Goal: Information Seeking & Learning: Learn about a topic

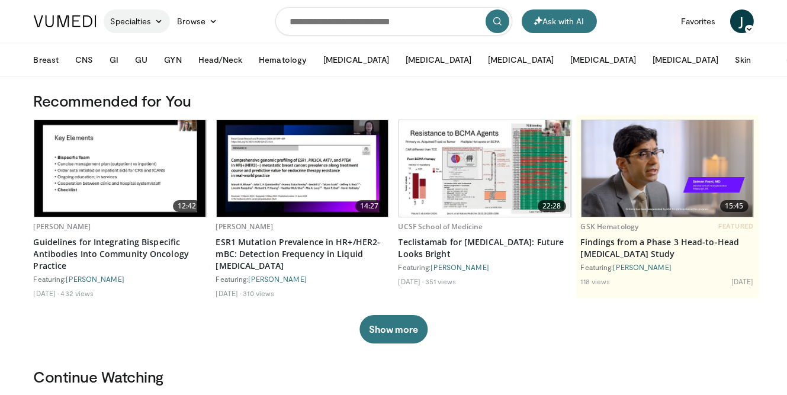
click at [153, 20] on link "Specialties" at bounding box center [137, 21] width 67 height 24
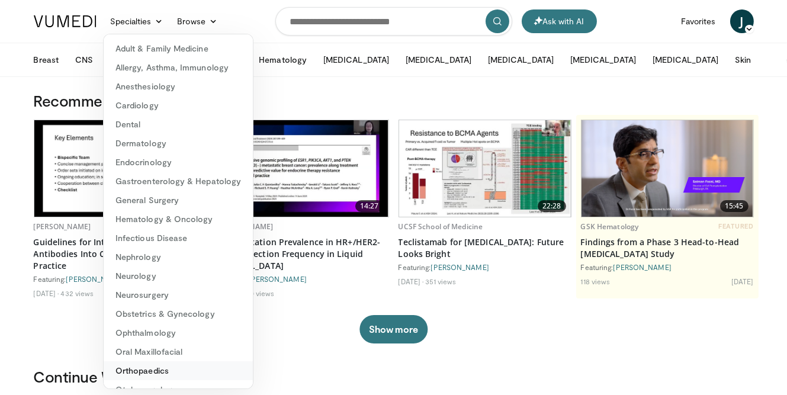
click at [157, 369] on link "Orthopaedics" at bounding box center [178, 370] width 149 height 19
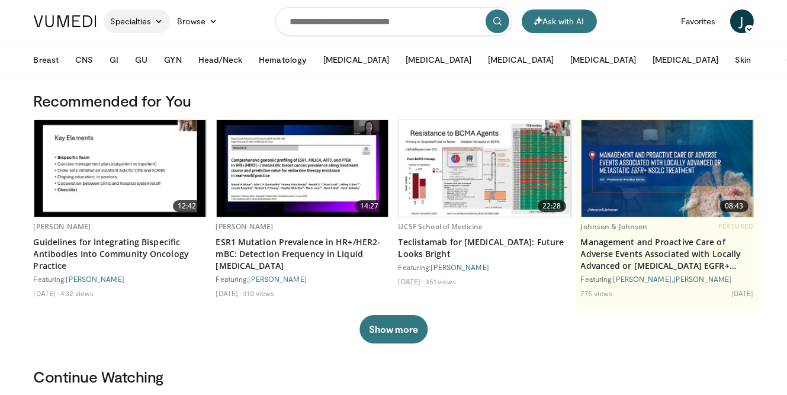
click at [134, 23] on link "Specialties" at bounding box center [137, 21] width 67 height 24
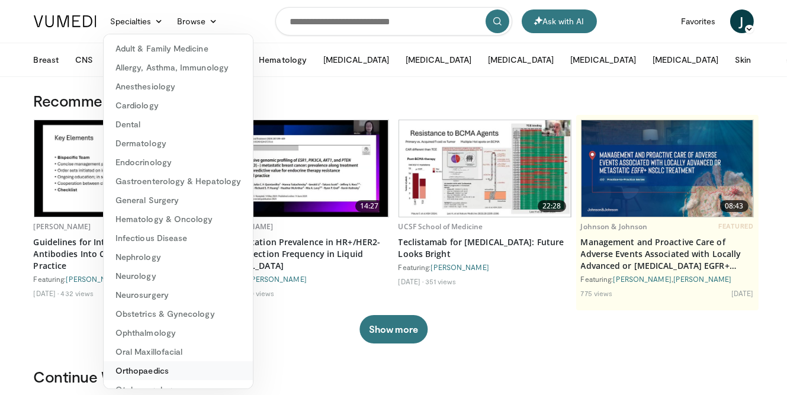
click at [147, 368] on link "Orthopaedics" at bounding box center [178, 370] width 149 height 19
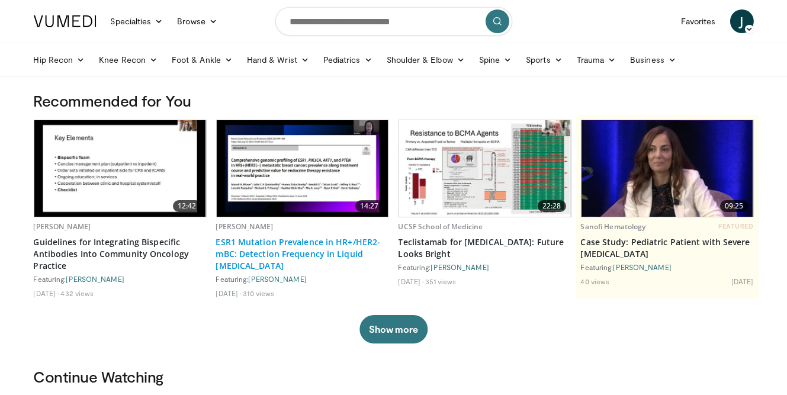
click at [275, 242] on link "ESR1 Mutation Prevalence in HR+/HER2- mBC: Detection Frequency in Liquid [MEDIC…" at bounding box center [302, 254] width 173 height 36
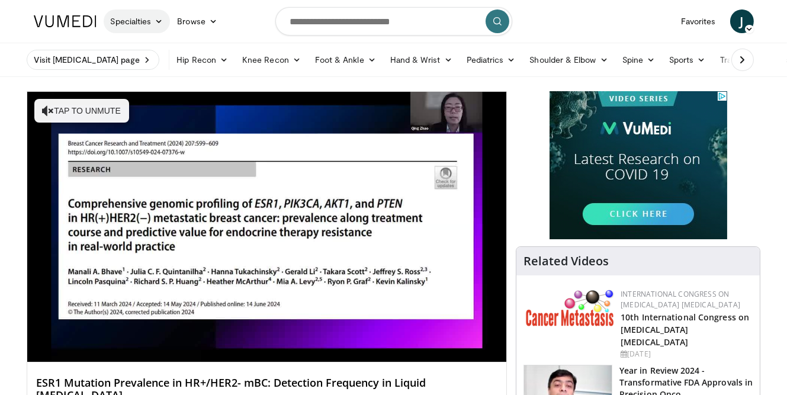
click at [161, 22] on icon at bounding box center [159, 21] width 8 height 8
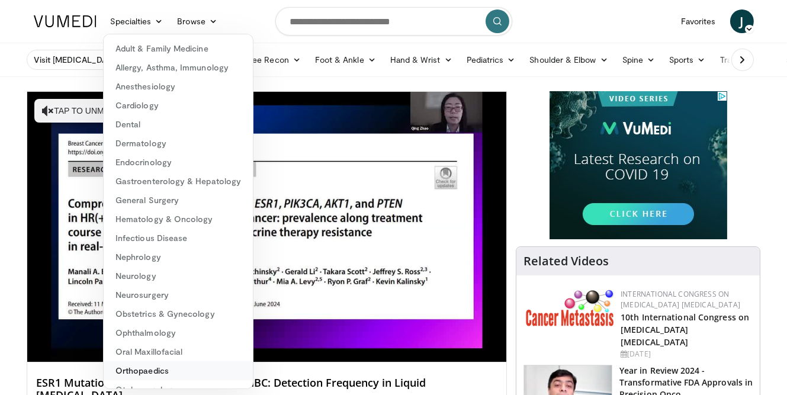
click at [151, 375] on link "Orthopaedics" at bounding box center [178, 370] width 149 height 19
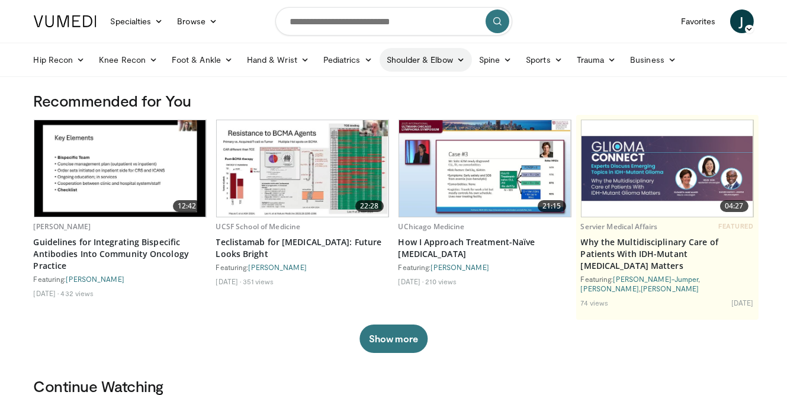
click at [441, 57] on link "Shoulder & Elbow" at bounding box center [426, 60] width 92 height 24
click at [356, 105] on link "Shoulder" at bounding box center [400, 106] width 141 height 19
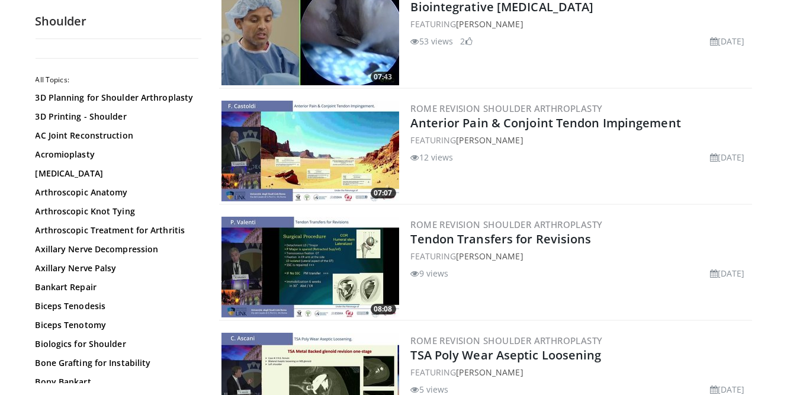
scroll to position [514, 0]
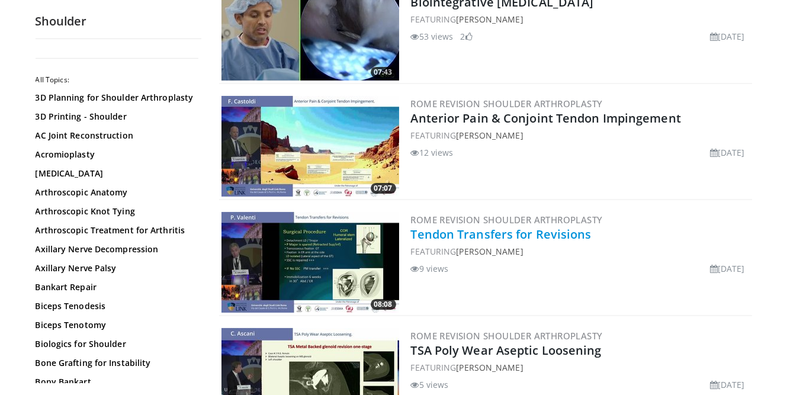
click at [477, 236] on link "Tendon Transfers for Revisions" at bounding box center [501, 234] width 181 height 16
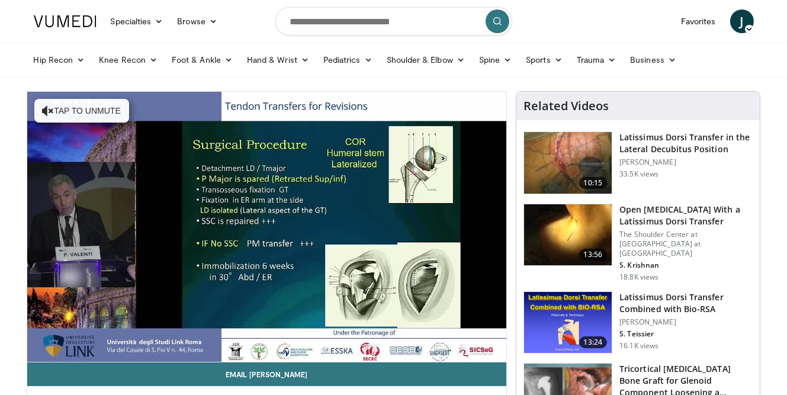
click at [663, 150] on h3 "Latissimus Dorsi Transfer in the Lateral Decubitus Position" at bounding box center [685, 143] width 133 height 24
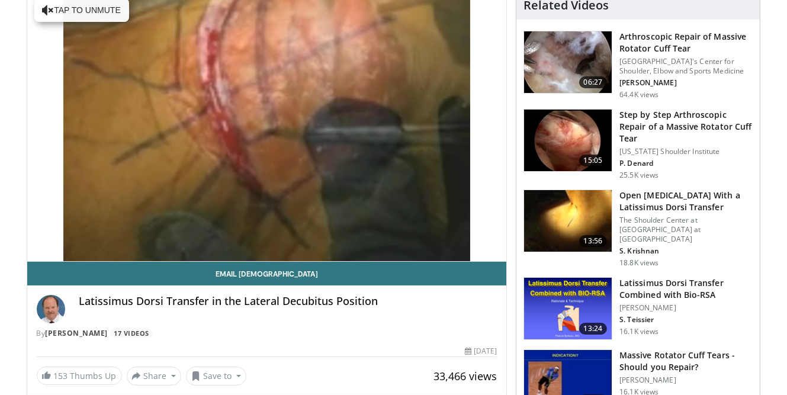
scroll to position [105, 0]
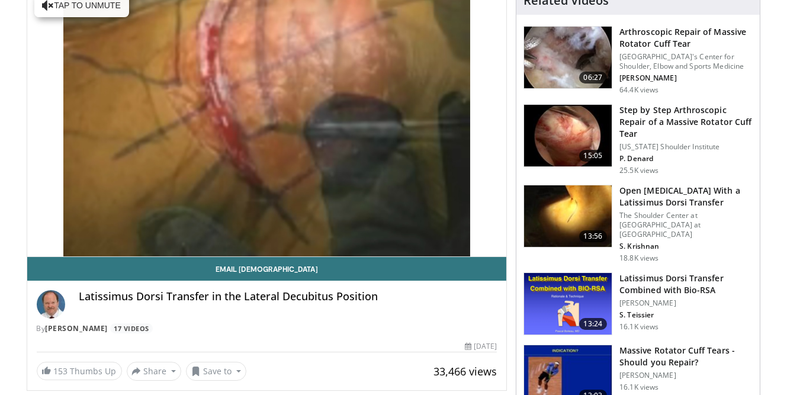
click at [652, 272] on h3 "Latissimus Dorsi Transfer Combined with Bio-RSA" at bounding box center [685, 284] width 133 height 24
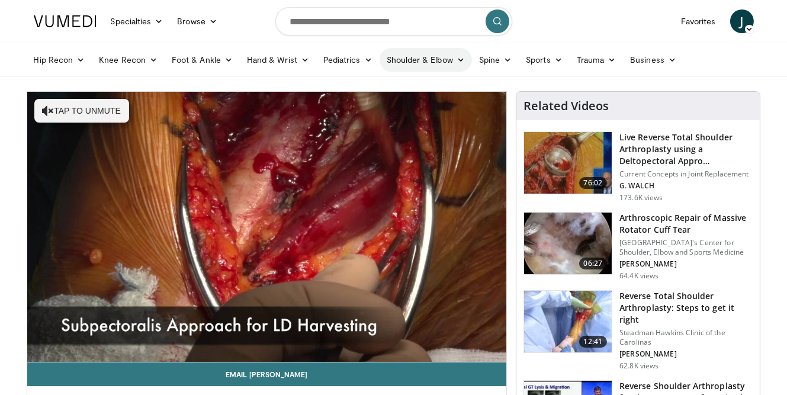
click at [461, 59] on icon at bounding box center [461, 60] width 8 height 8
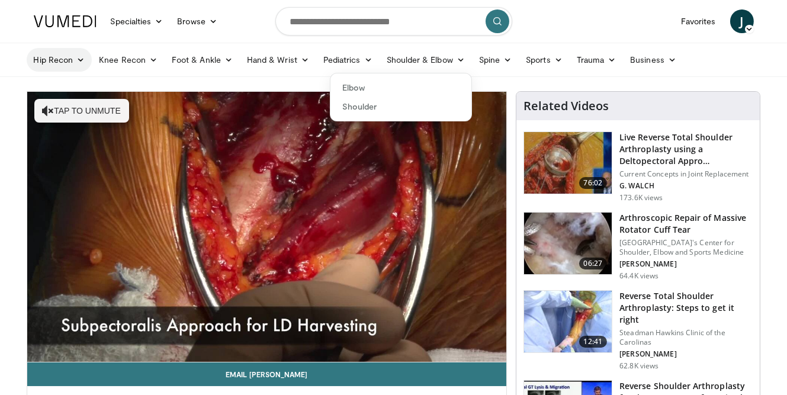
click at [78, 60] on icon at bounding box center [80, 60] width 8 height 8
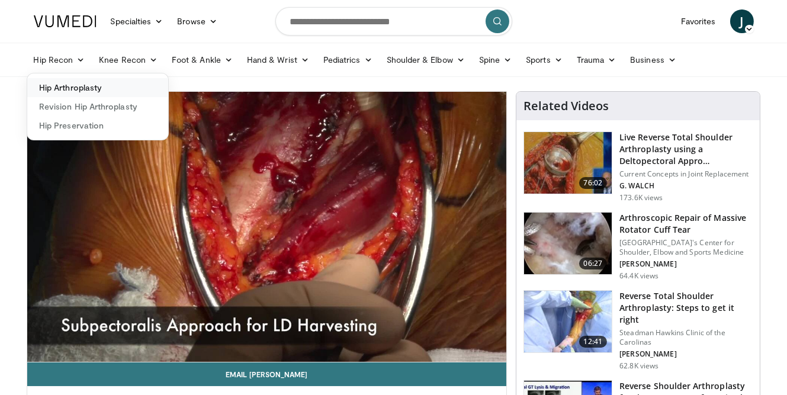
click at [88, 88] on link "Hip Arthroplasty" at bounding box center [97, 87] width 141 height 19
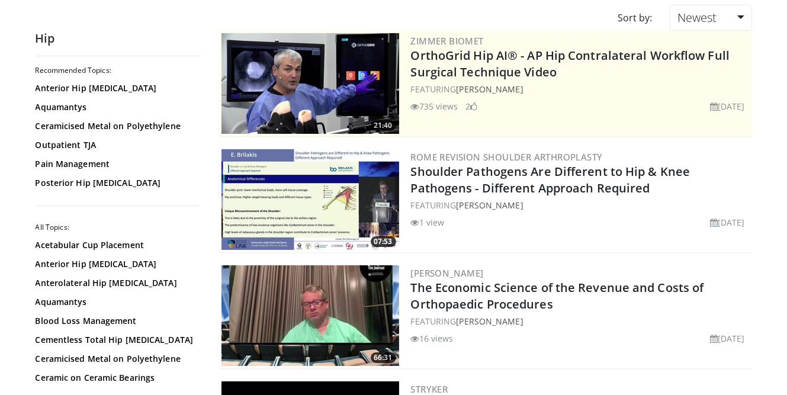
scroll to position [101, 0]
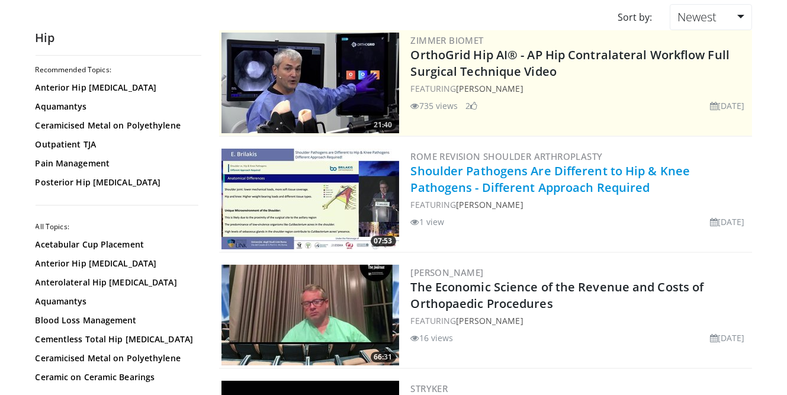
click at [481, 176] on link "Shoulder Pathogens Are Different to Hip & Knee Pathogens - Different Approach R…" at bounding box center [550, 179] width 279 height 33
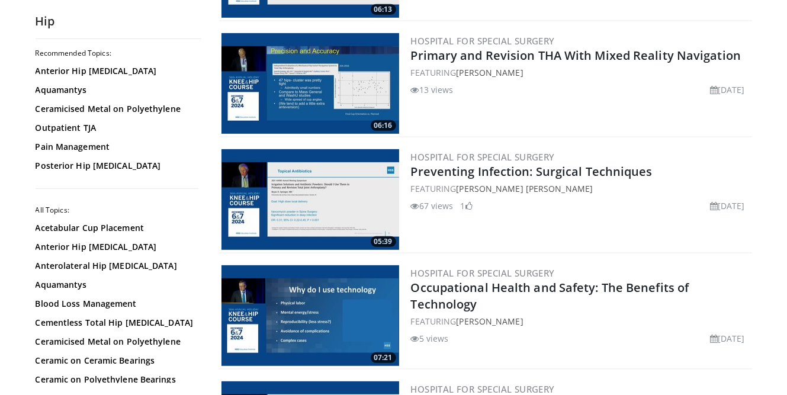
scroll to position [1245, 0]
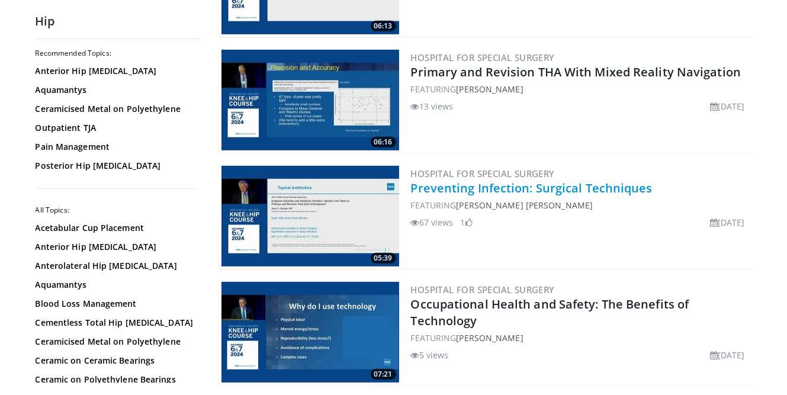
click at [475, 188] on link "Preventing Infection: Surgical Techniques" at bounding box center [532, 188] width 242 height 16
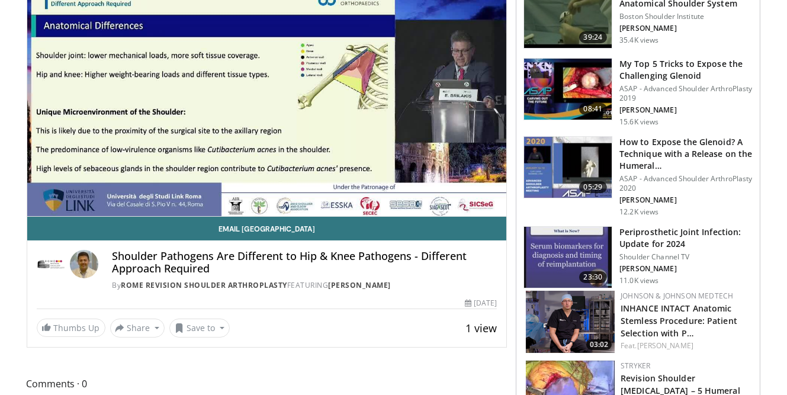
scroll to position [146, 0]
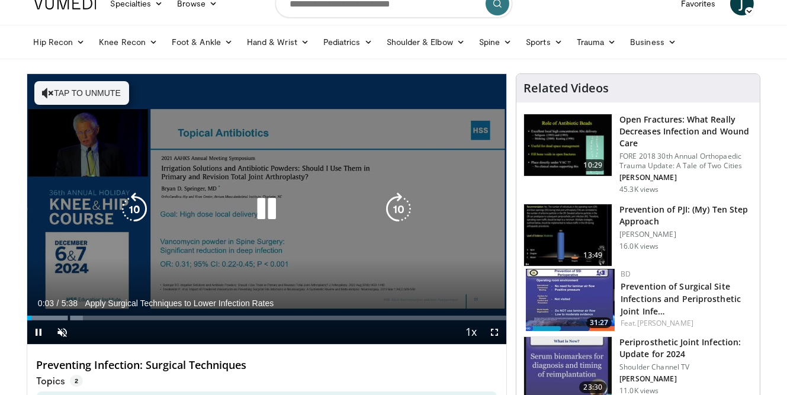
scroll to position [16, 0]
